Goal: Information Seeking & Learning: Learn about a topic

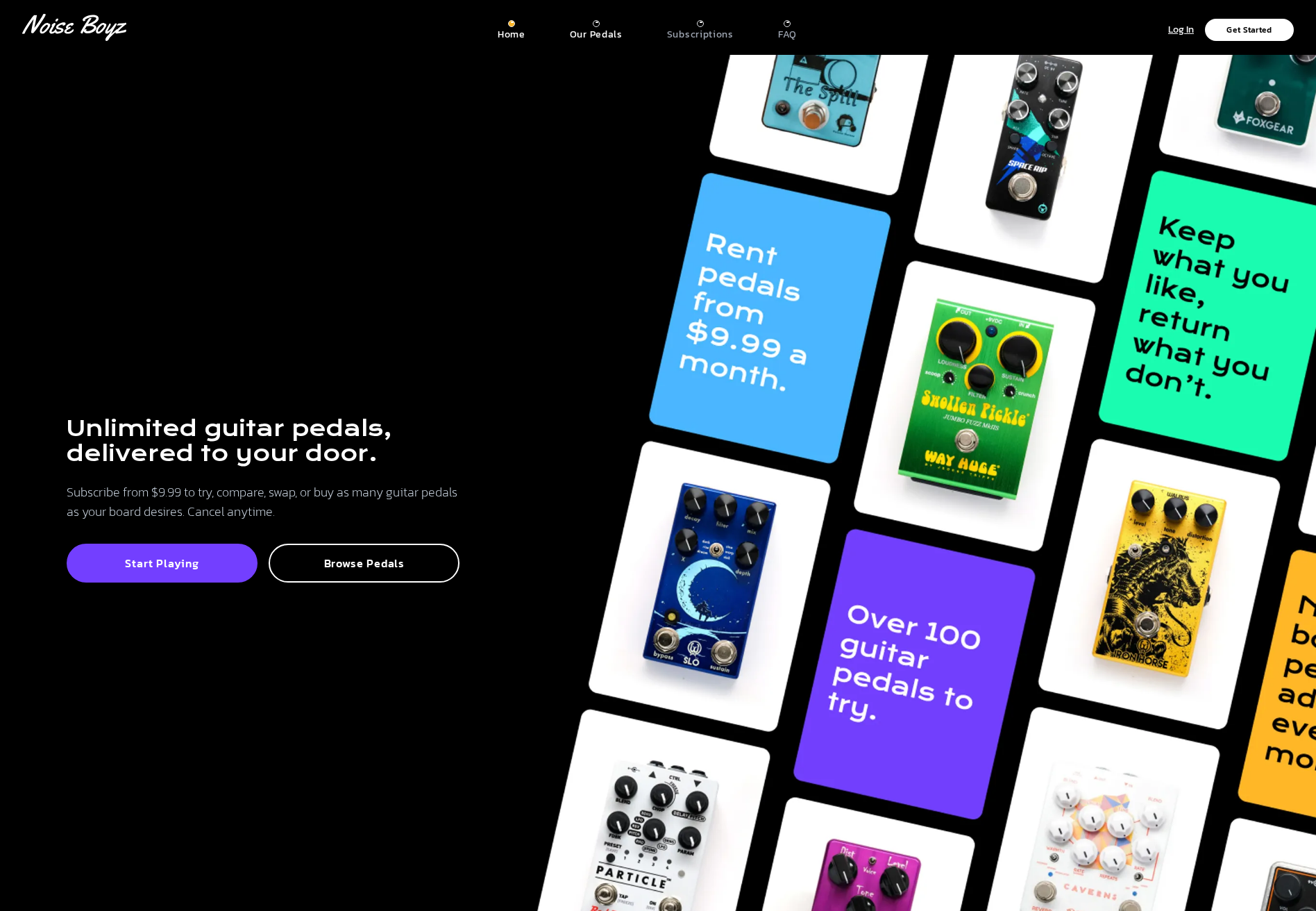
click at [609, 33] on p "Our Pedals" at bounding box center [596, 34] width 53 height 13
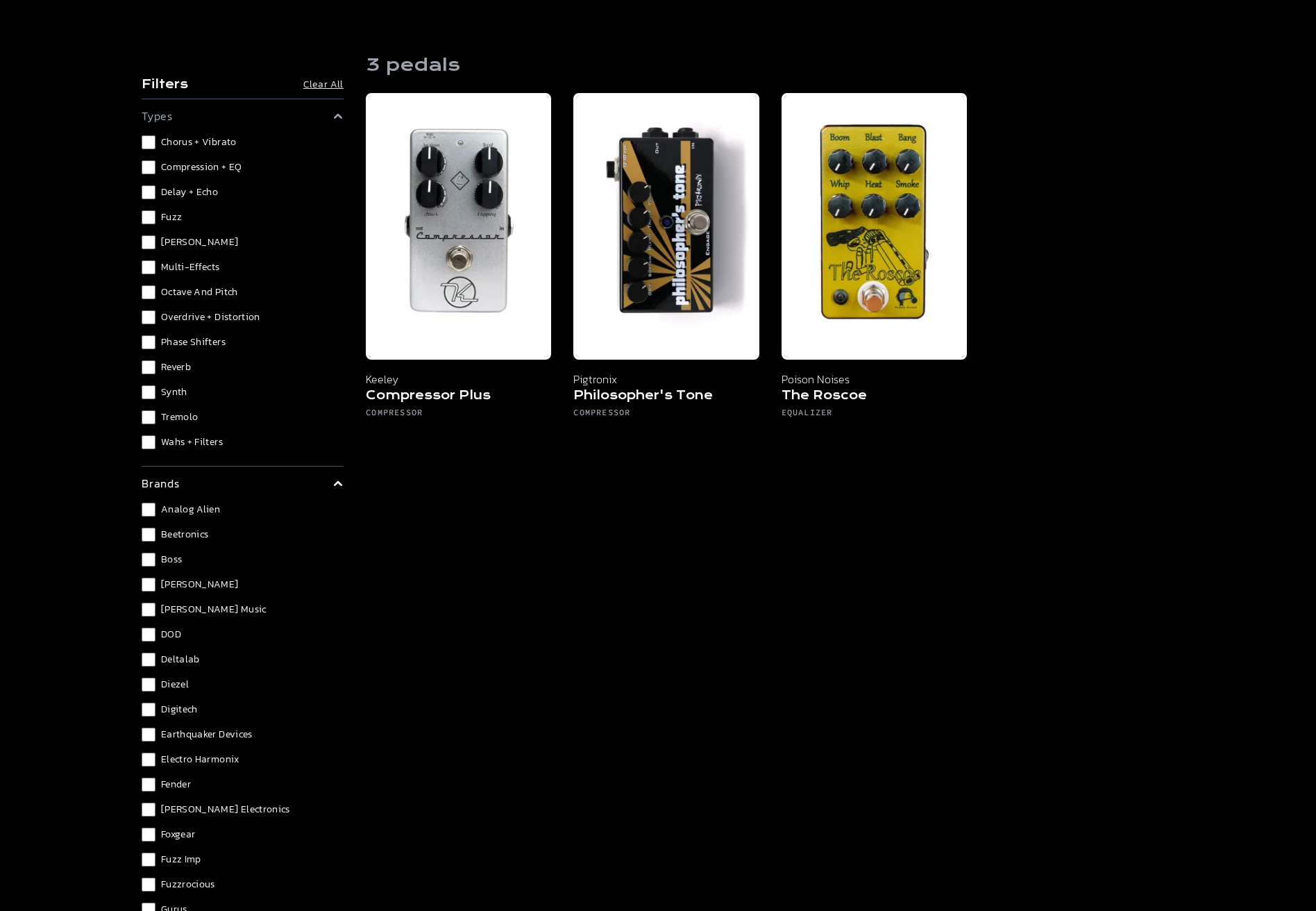
scroll to position [70, 0]
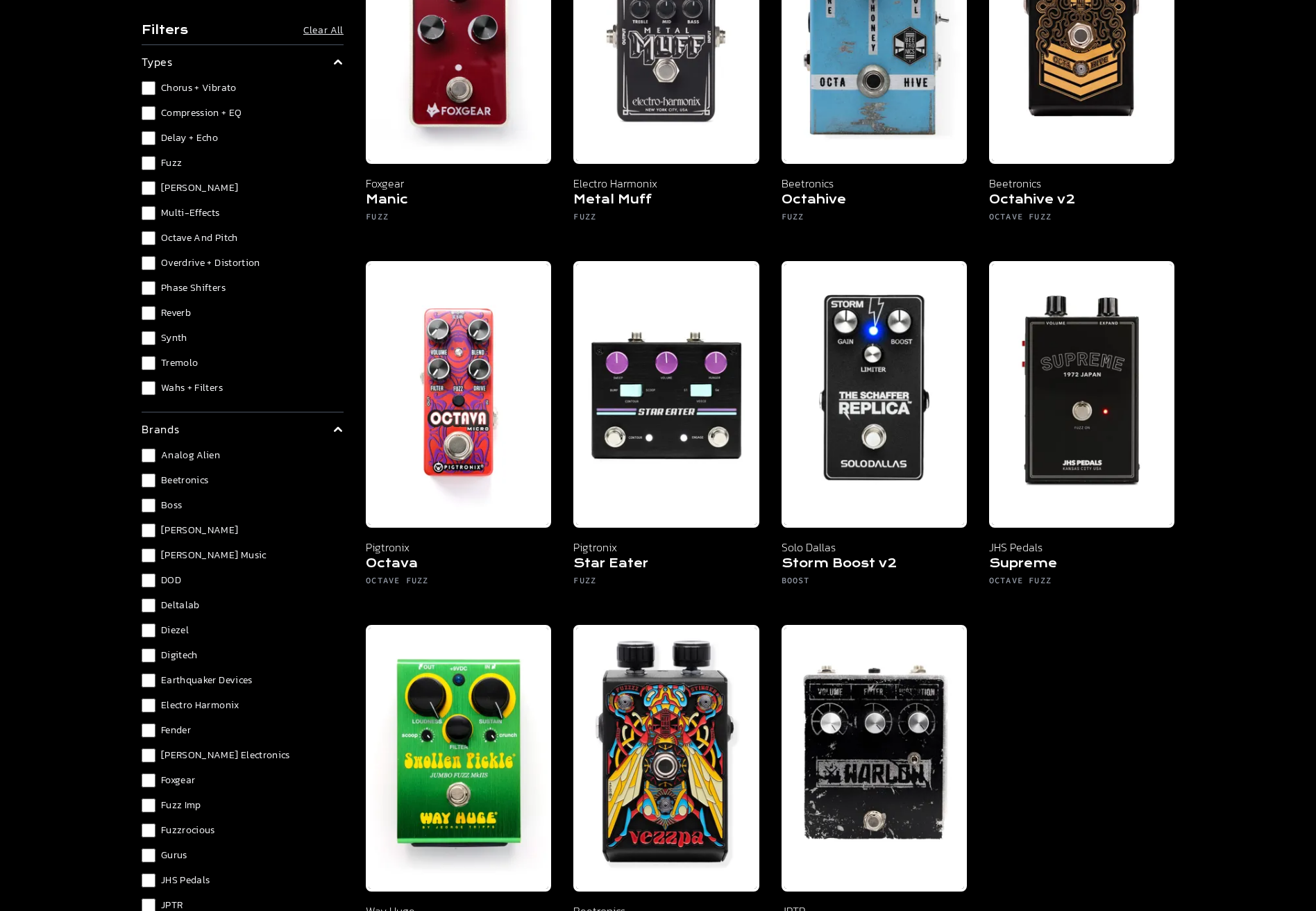
scroll to position [974, 0]
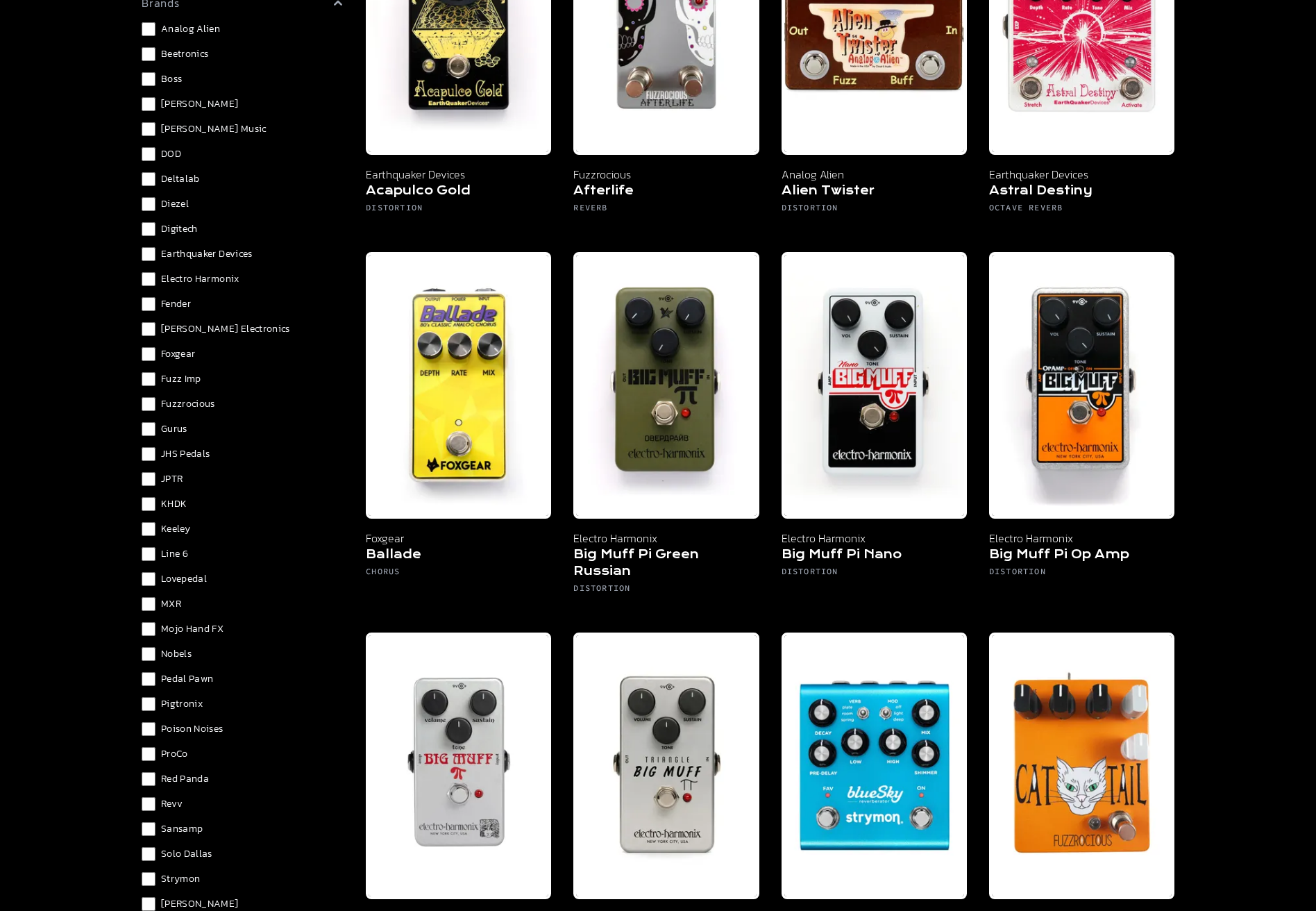
scroll to position [486, 0]
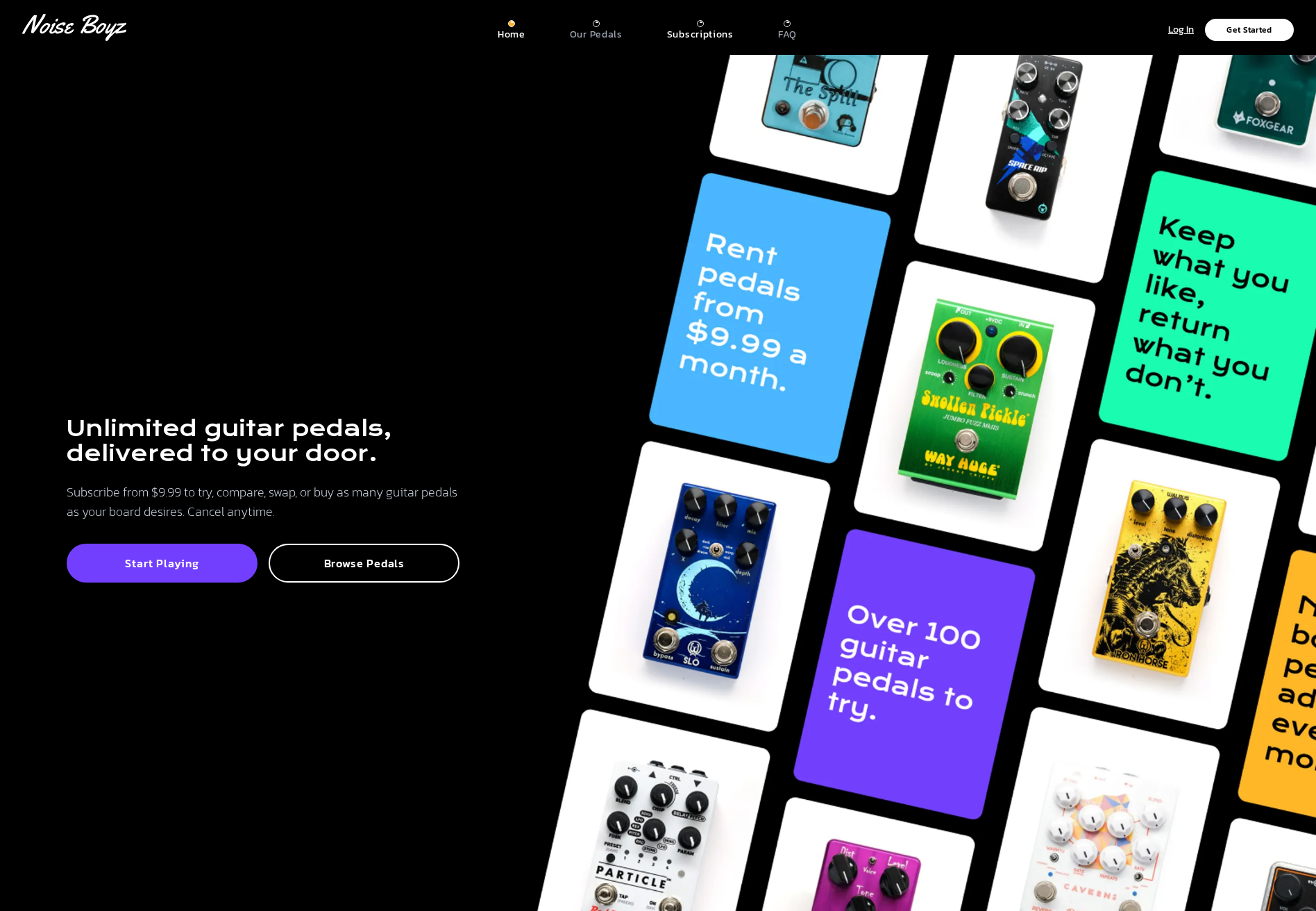
click at [710, 28] on p "Subscriptions" at bounding box center [700, 34] width 67 height 13
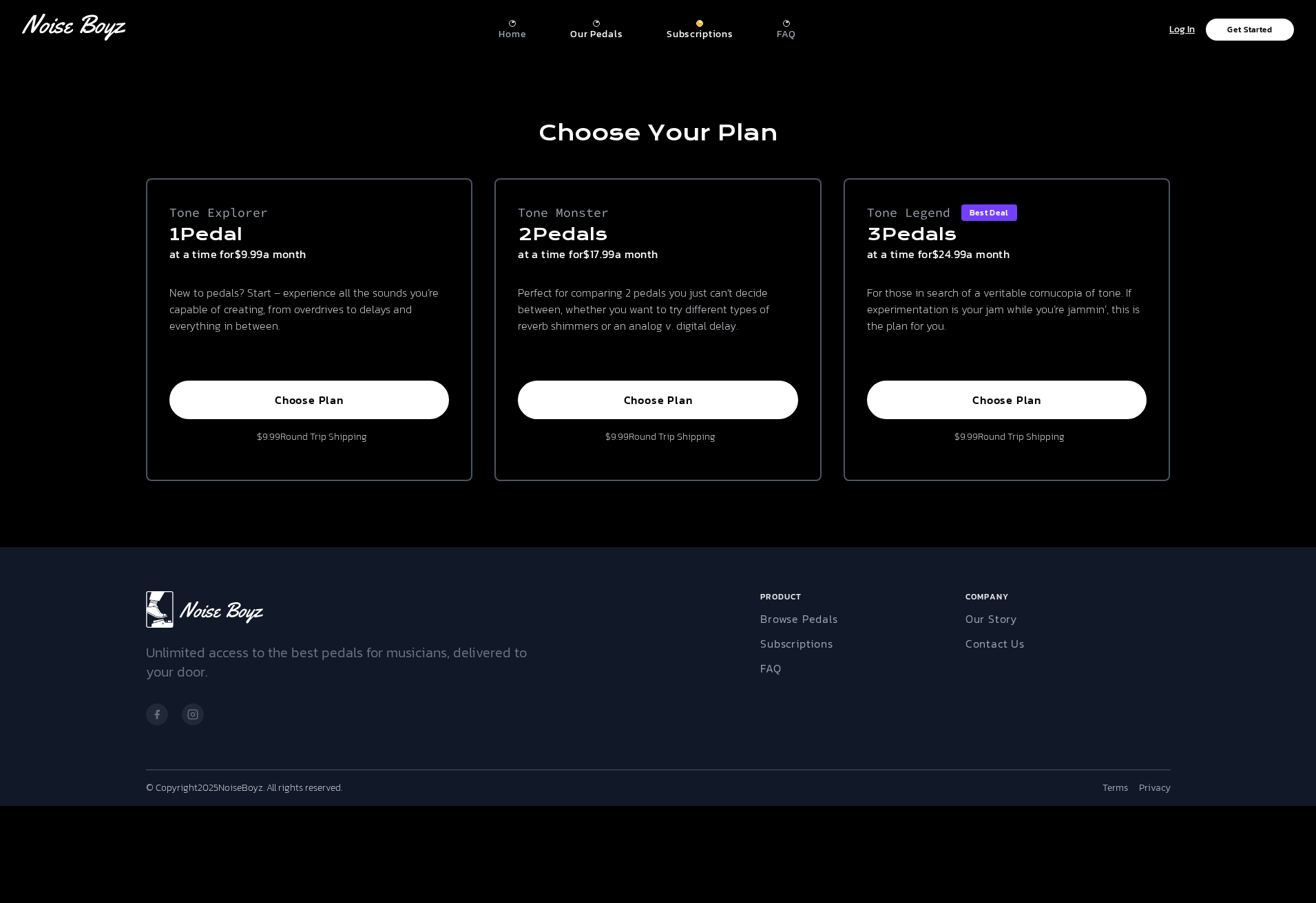
click at [599, 28] on p "Our Pedals" at bounding box center [596, 34] width 53 height 12
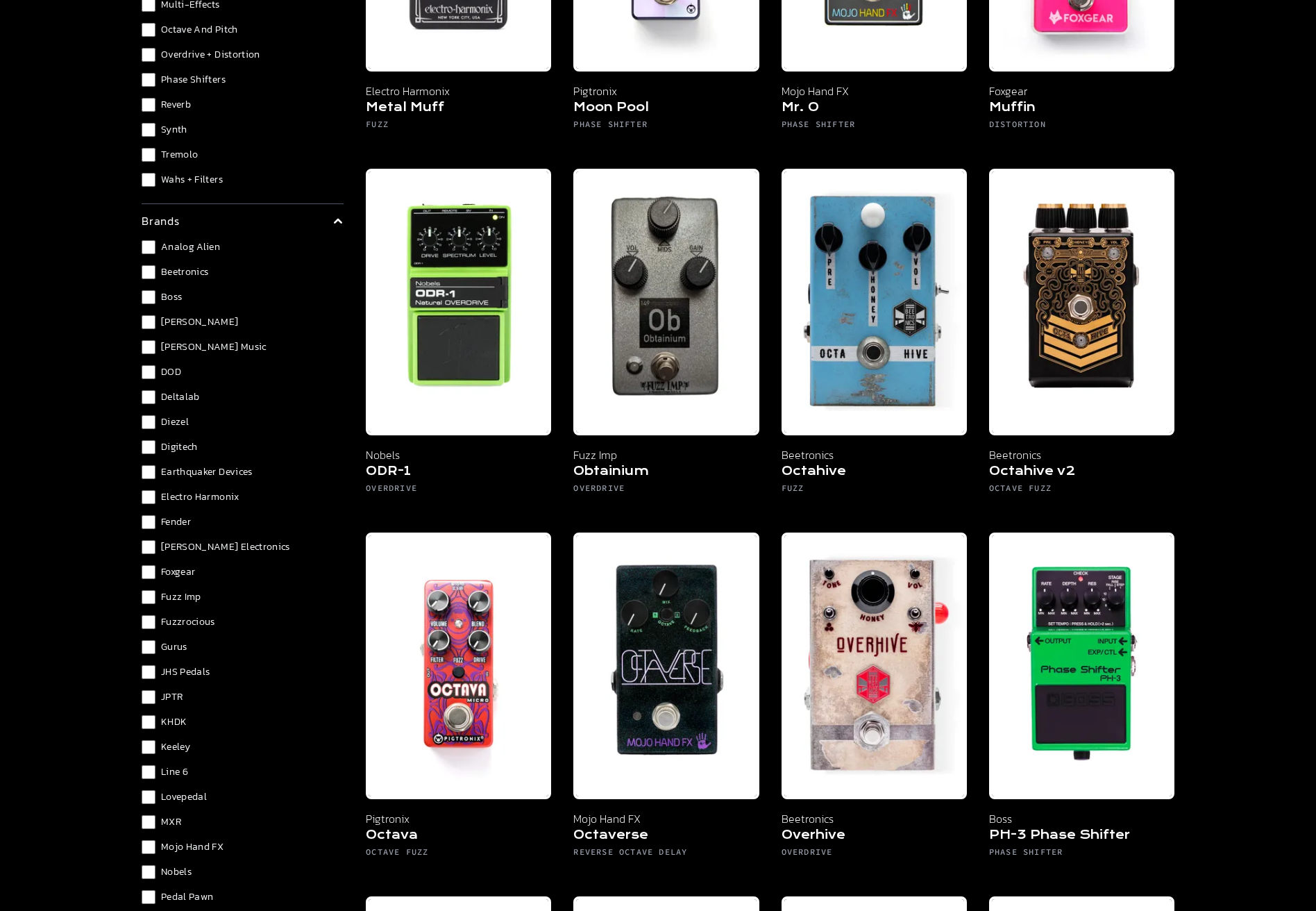
scroll to position [5208, 0]
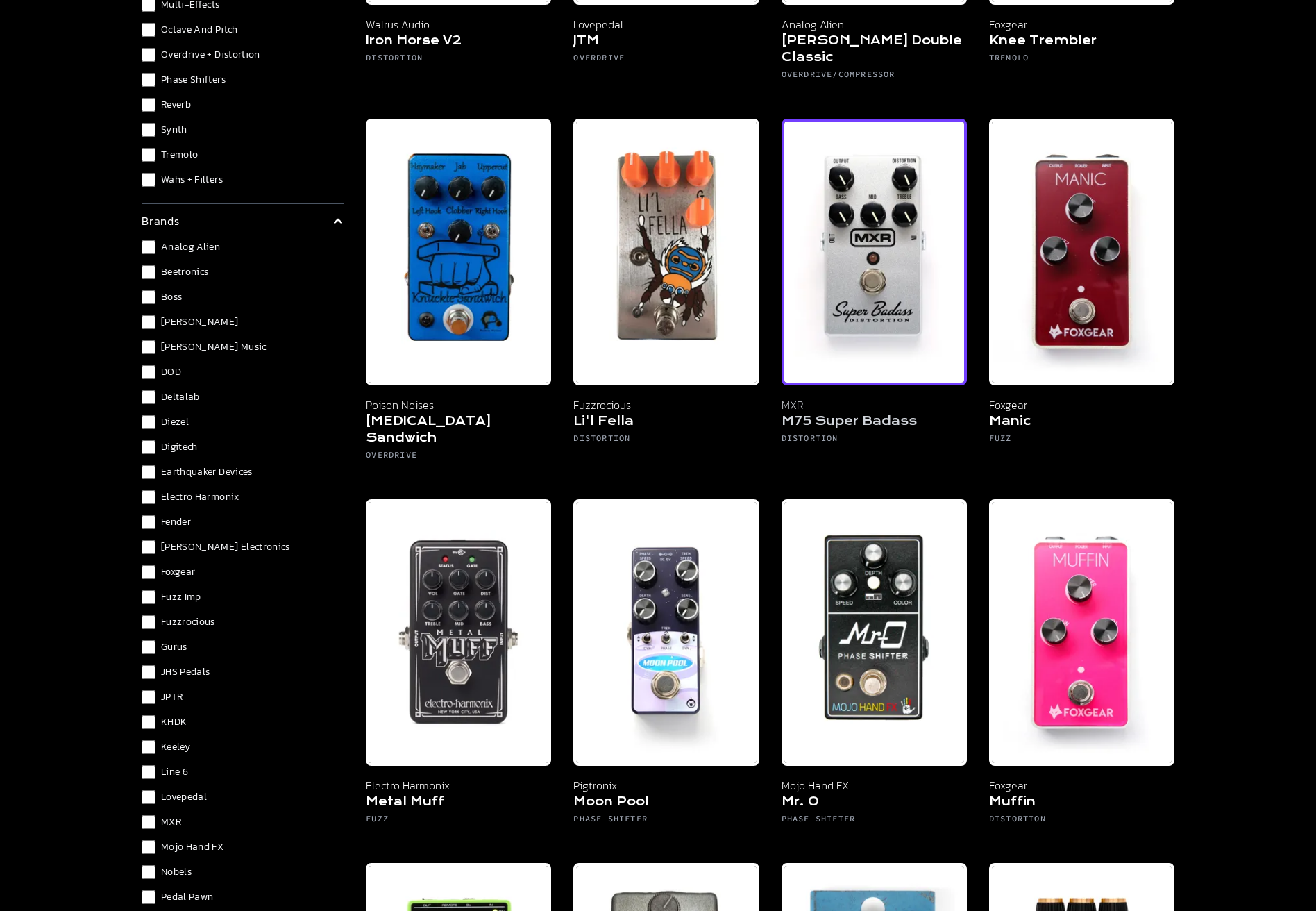
click at [851, 261] on img at bounding box center [874, 252] width 185 height 266
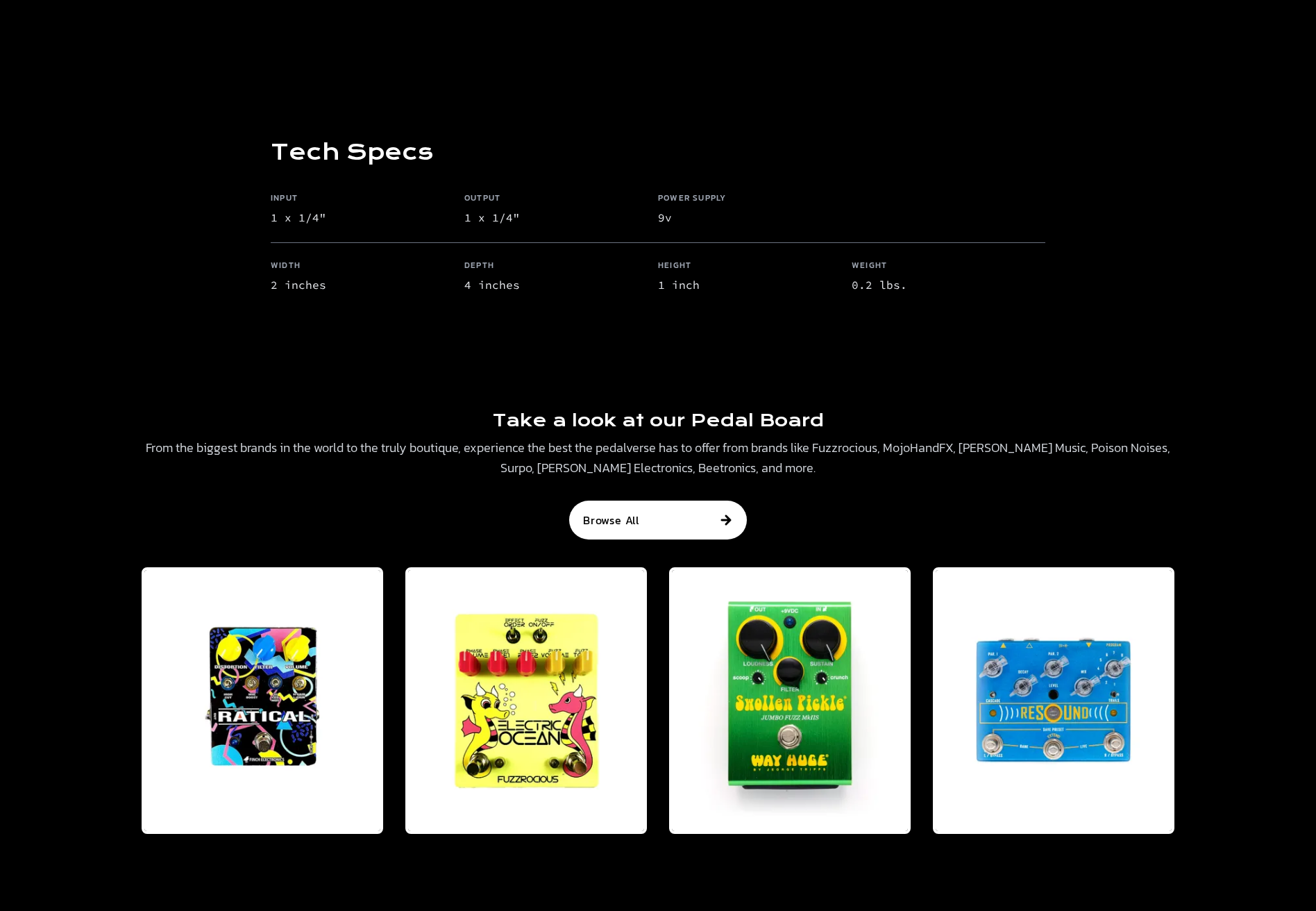
scroll to position [1528, 0]
